Goal: Navigation & Orientation: Find specific page/section

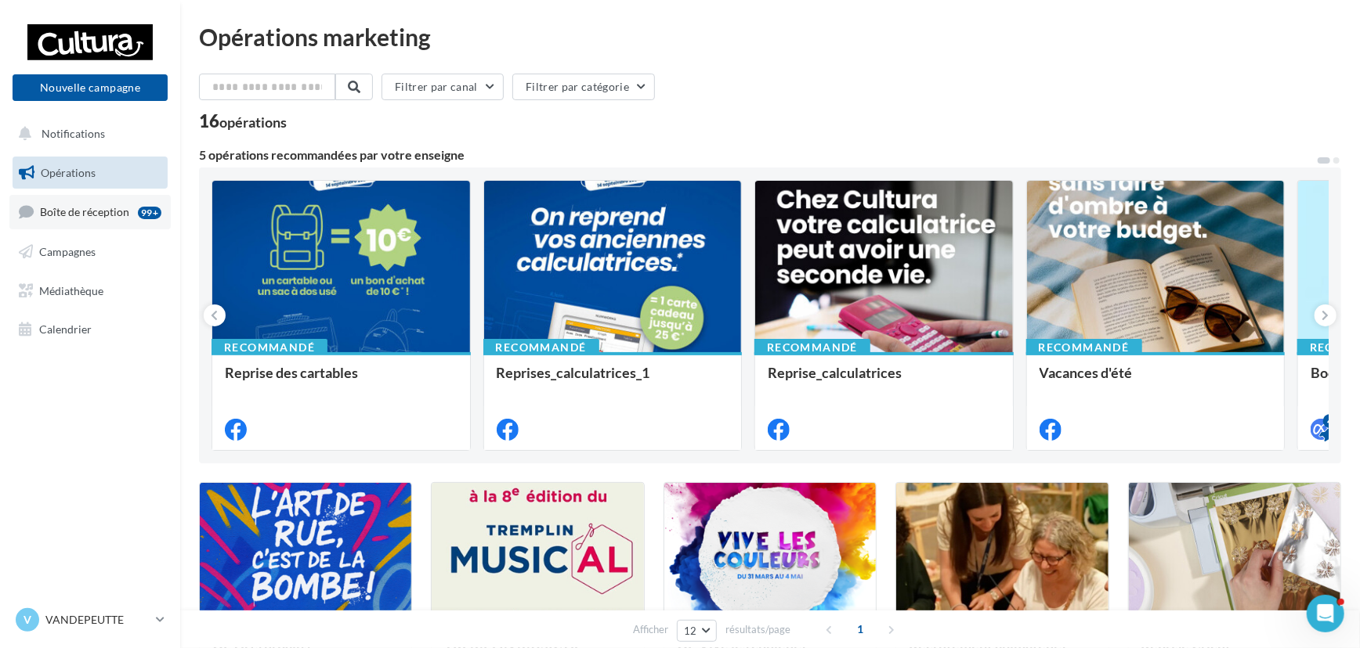
click at [122, 215] on span "Boîte de réception" at bounding box center [84, 211] width 89 height 13
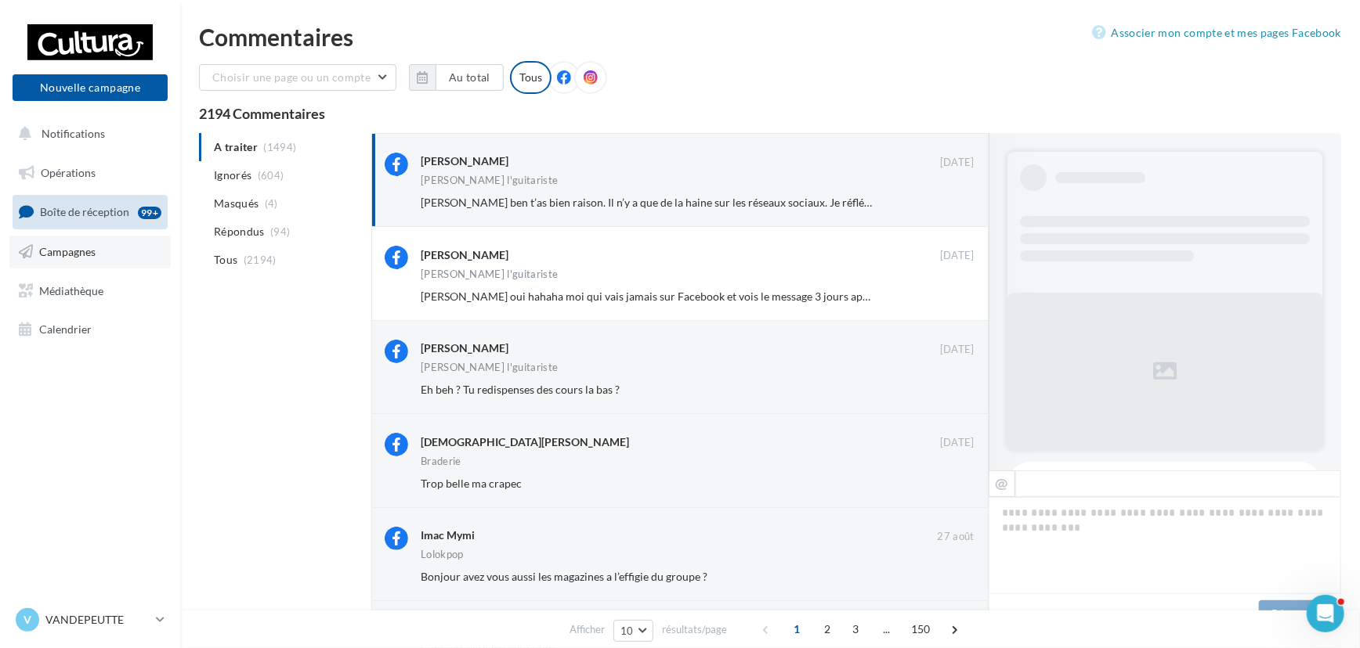
click at [102, 243] on link "Campagnes" at bounding box center [89, 252] width 161 height 33
